Goal: Information Seeking & Learning: Find specific fact

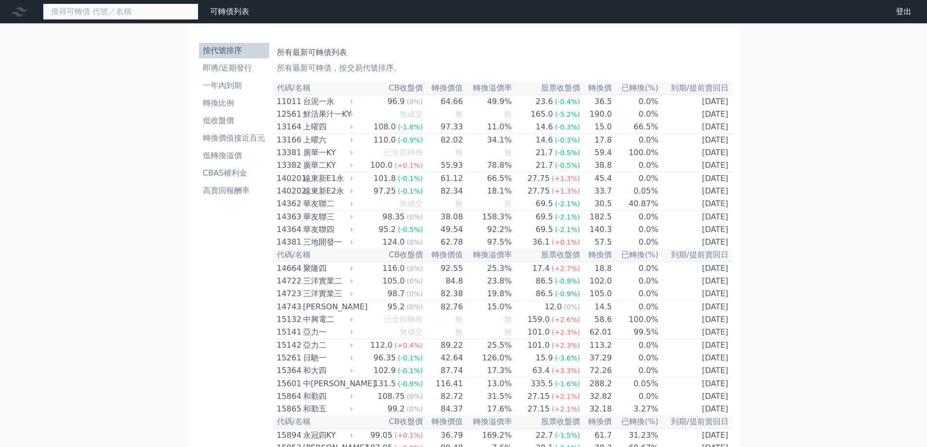
click at [156, 7] on input at bounding box center [121, 11] width 156 height 17
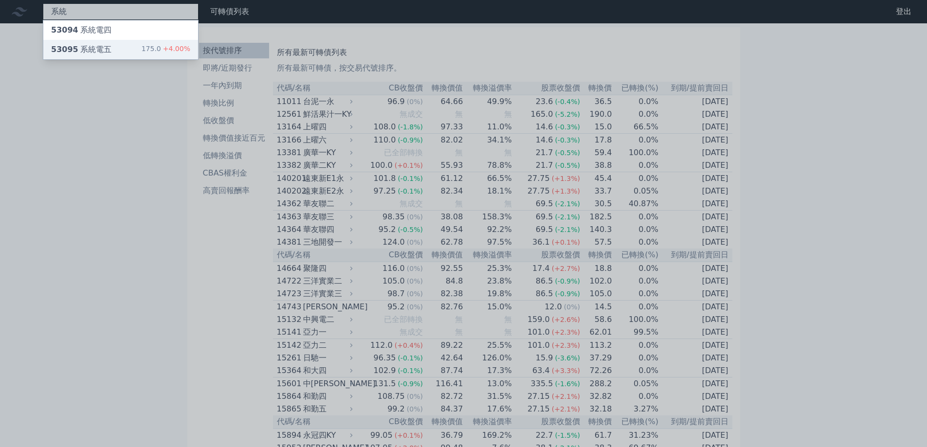
type input "系統"
click at [133, 56] on div "53095 系統電五 175.0 +4.00%" at bounding box center [120, 49] width 155 height 19
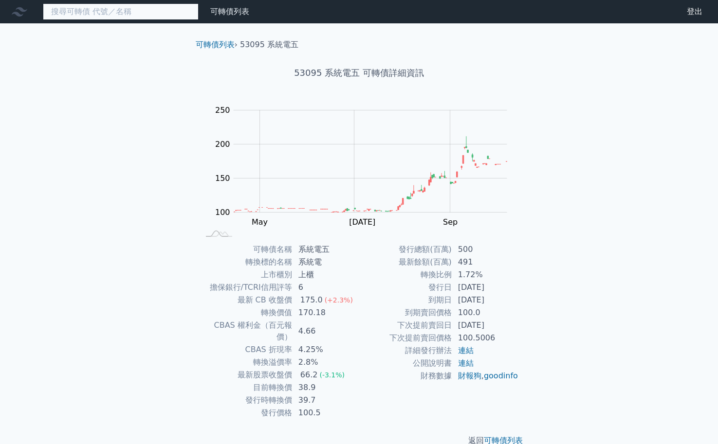
click at [120, 15] on input at bounding box center [121, 11] width 156 height 17
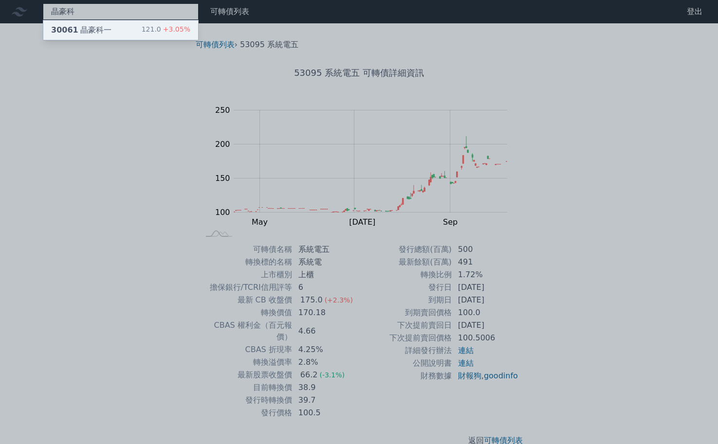
type input "晶豪科"
click at [122, 24] on div "30061 晶豪科一 121.0 +3.05%" at bounding box center [120, 29] width 155 height 19
